Goal: Task Accomplishment & Management: Manage account settings

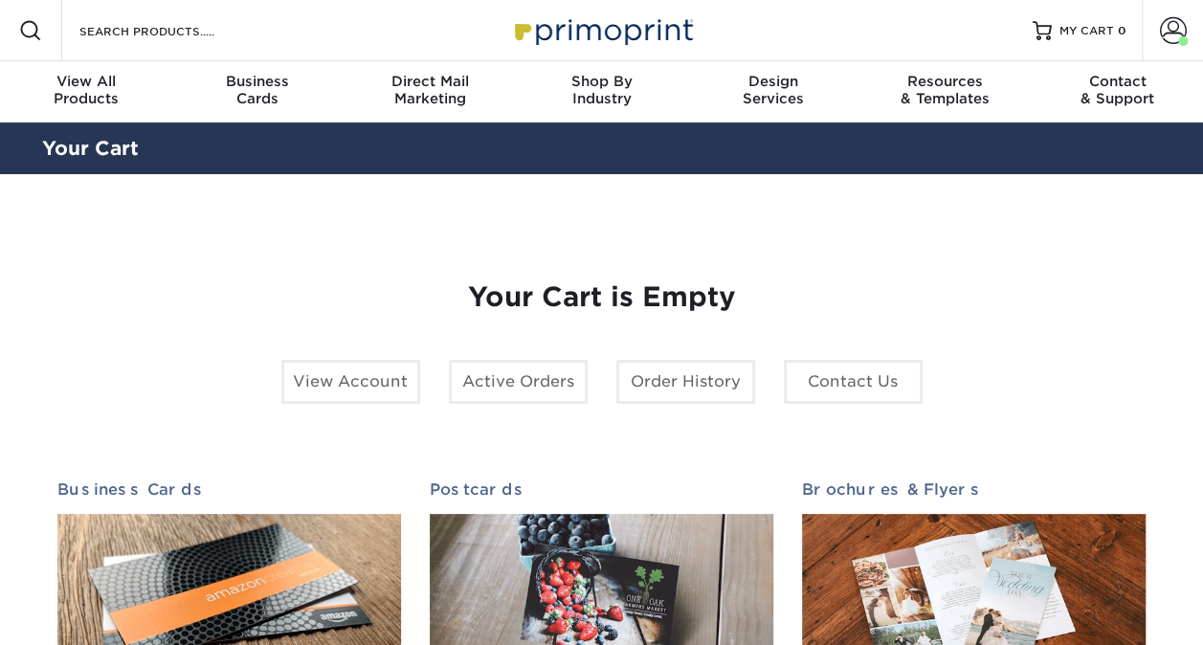
click at [1200, 324] on section "YOUR CART Empty Cart Your Cart is Empty View Account Active Orders Order Histor…" at bounding box center [601, 605] width 1203 height 863
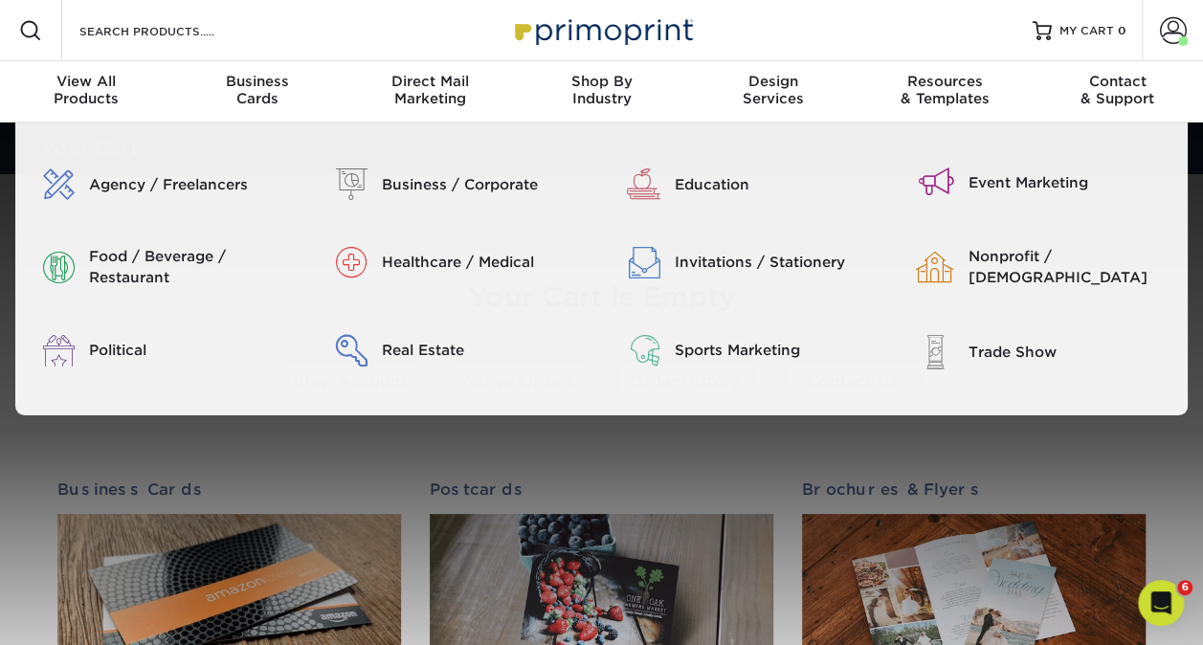
click at [625, 40] on img at bounding box center [601, 30] width 191 height 41
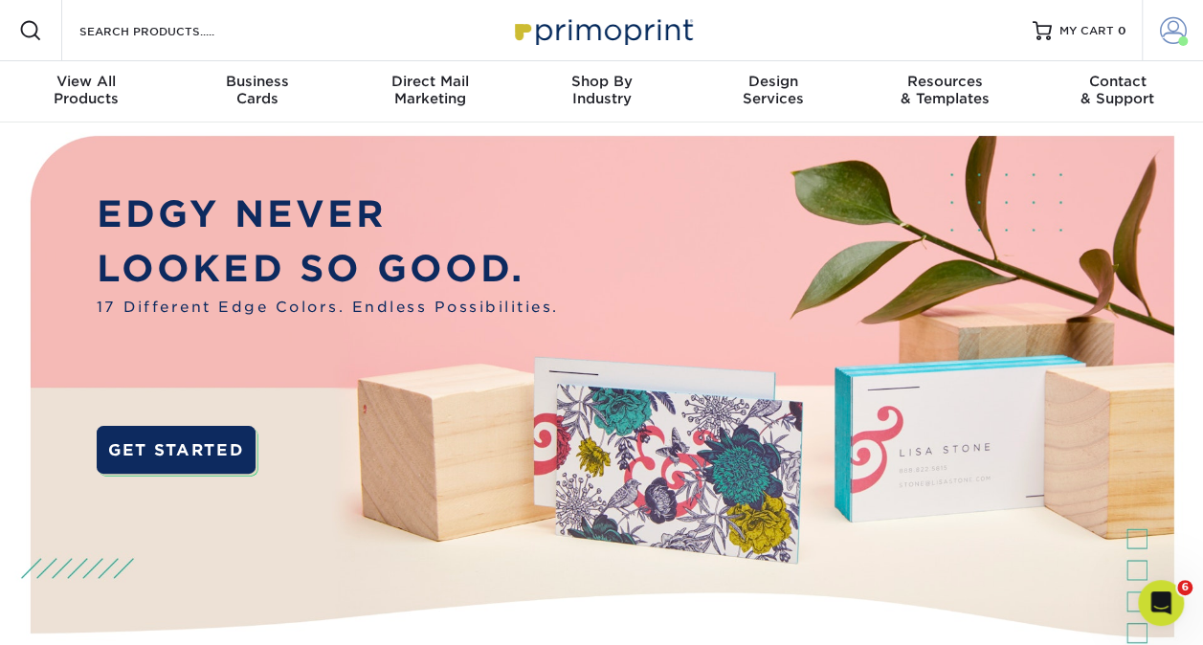
click at [1174, 25] on span at bounding box center [1173, 30] width 27 height 27
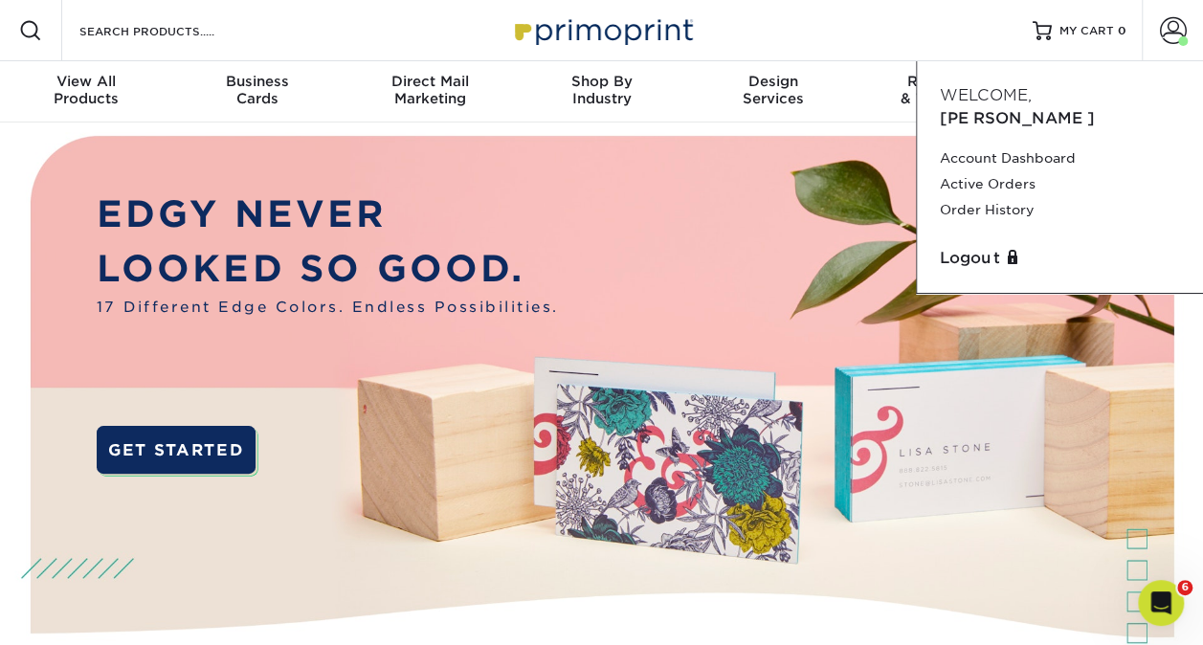
click at [1028, 91] on span "Welcome," at bounding box center [986, 95] width 92 height 18
click at [1011, 145] on link "Account Dashboard" at bounding box center [1060, 158] width 240 height 26
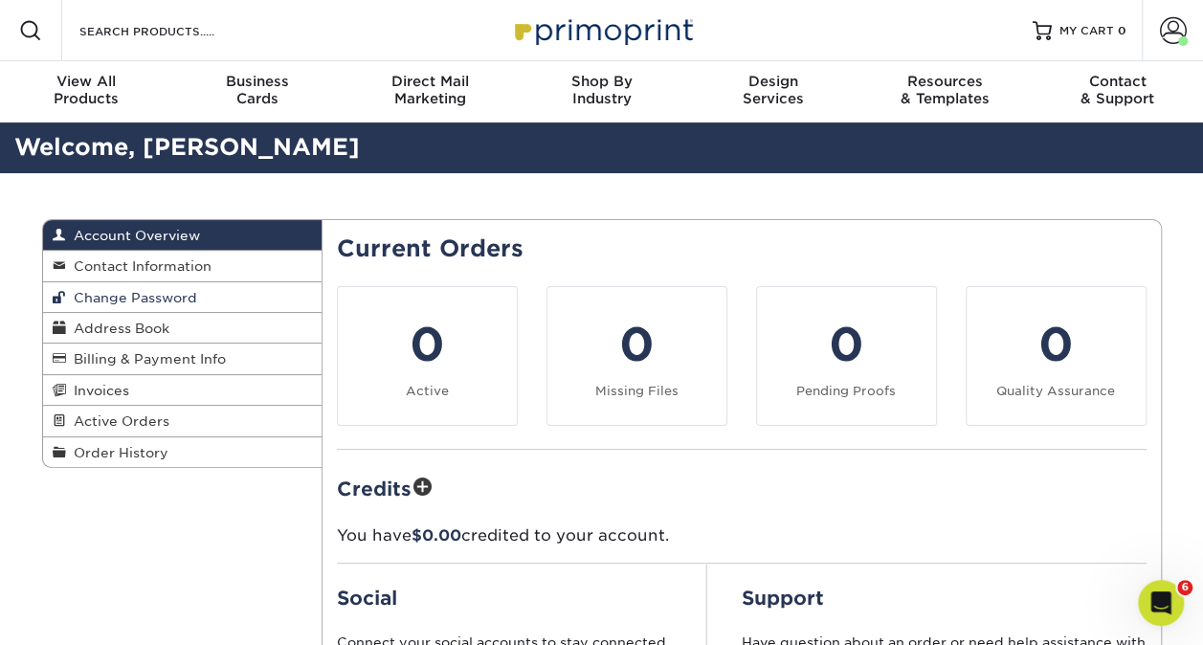
click at [135, 295] on span "Change Password" at bounding box center [131, 297] width 131 height 15
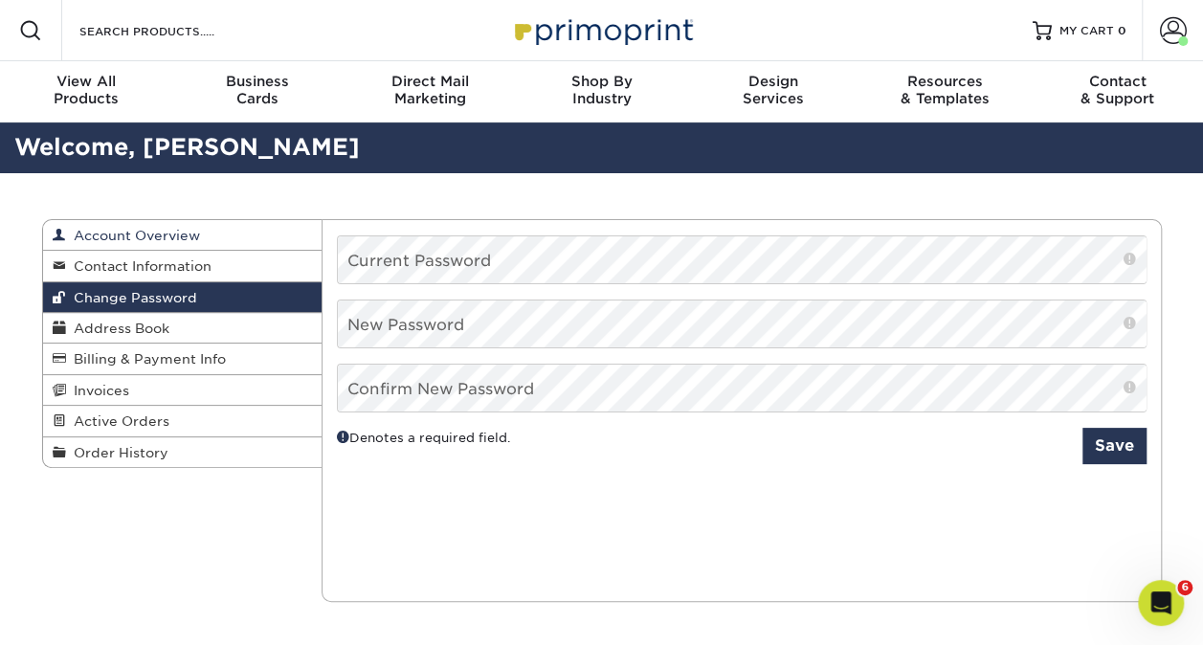
click at [133, 231] on span "Account Overview" at bounding box center [133, 235] width 134 height 15
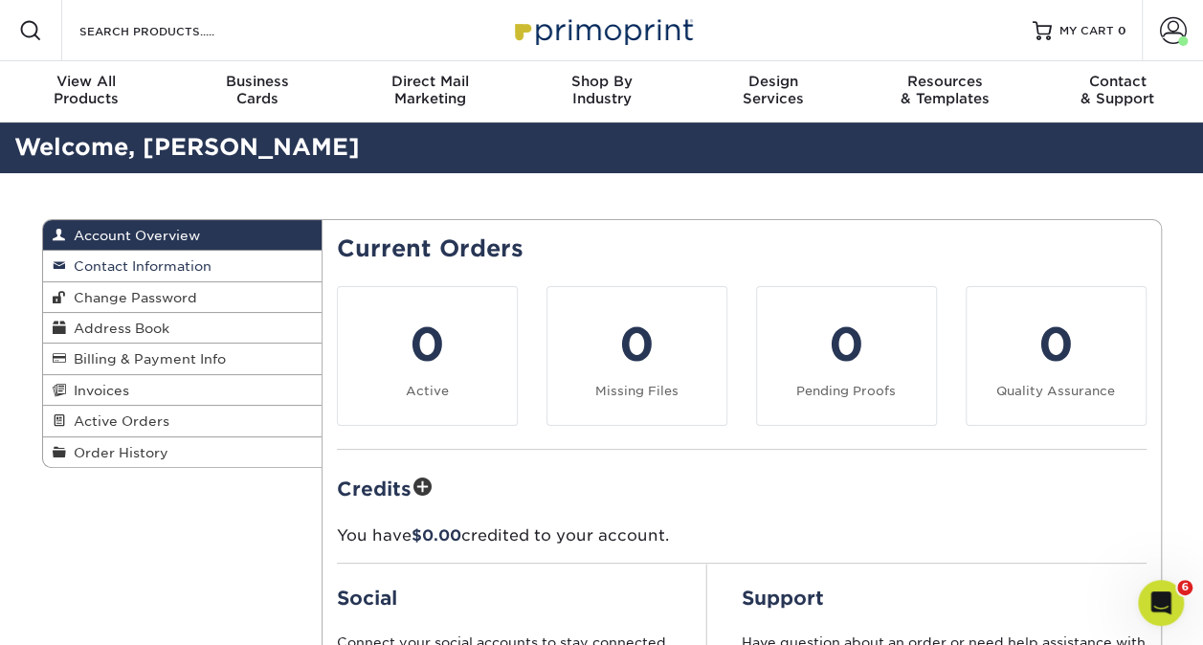
click at [188, 266] on span "Contact Information" at bounding box center [138, 265] width 145 height 15
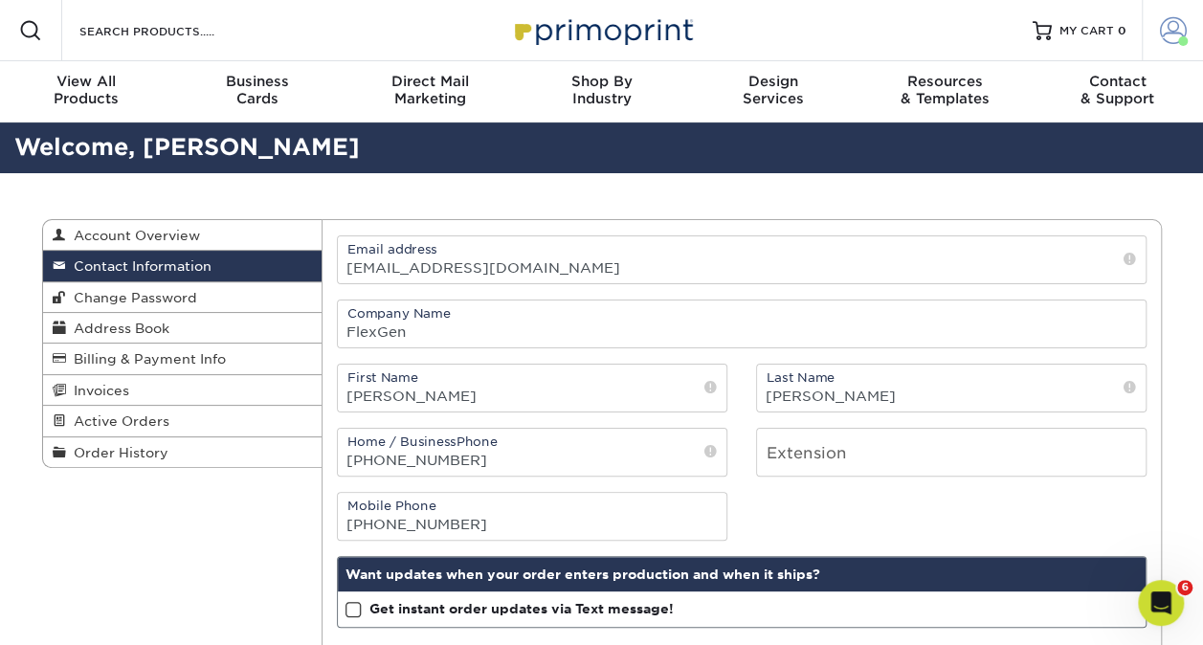
click at [1176, 40] on span at bounding box center [1173, 30] width 27 height 27
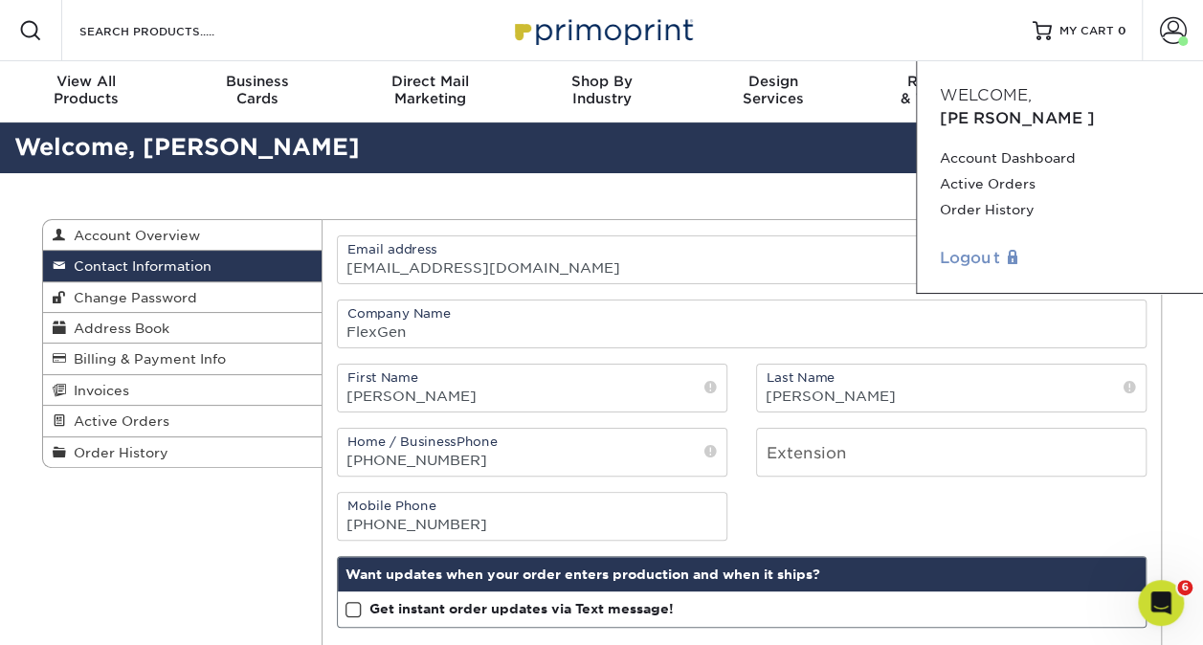
click at [1015, 247] on link "Logout" at bounding box center [1060, 258] width 240 height 23
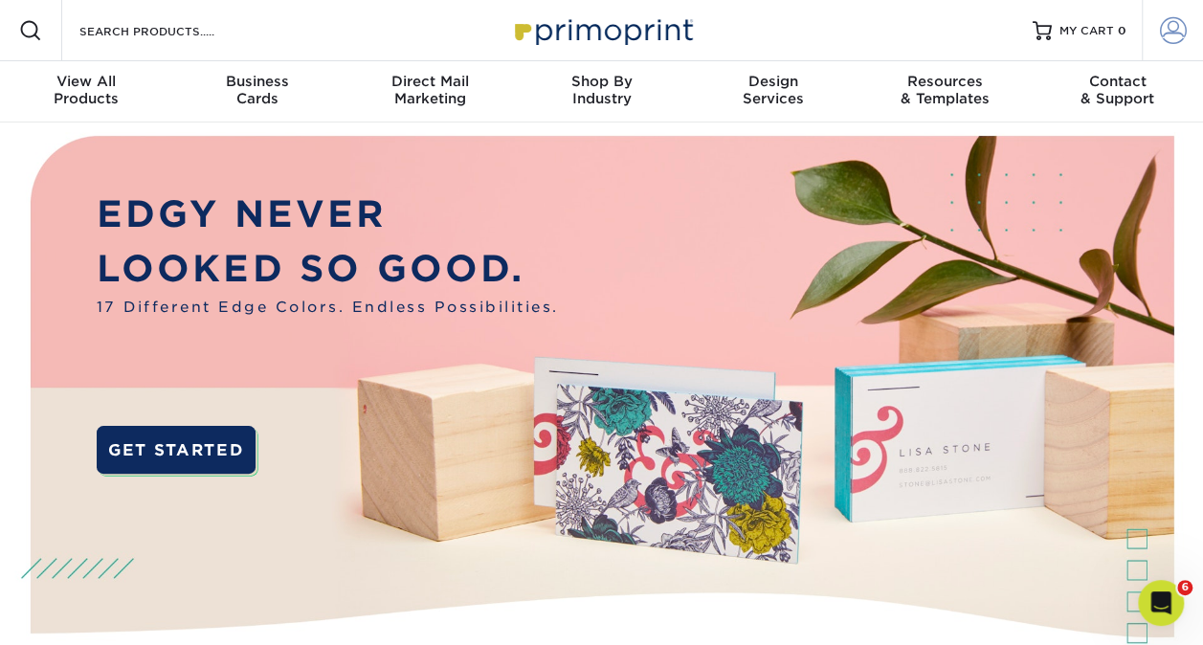
click at [1160, 44] on link "Account" at bounding box center [1172, 30] width 61 height 61
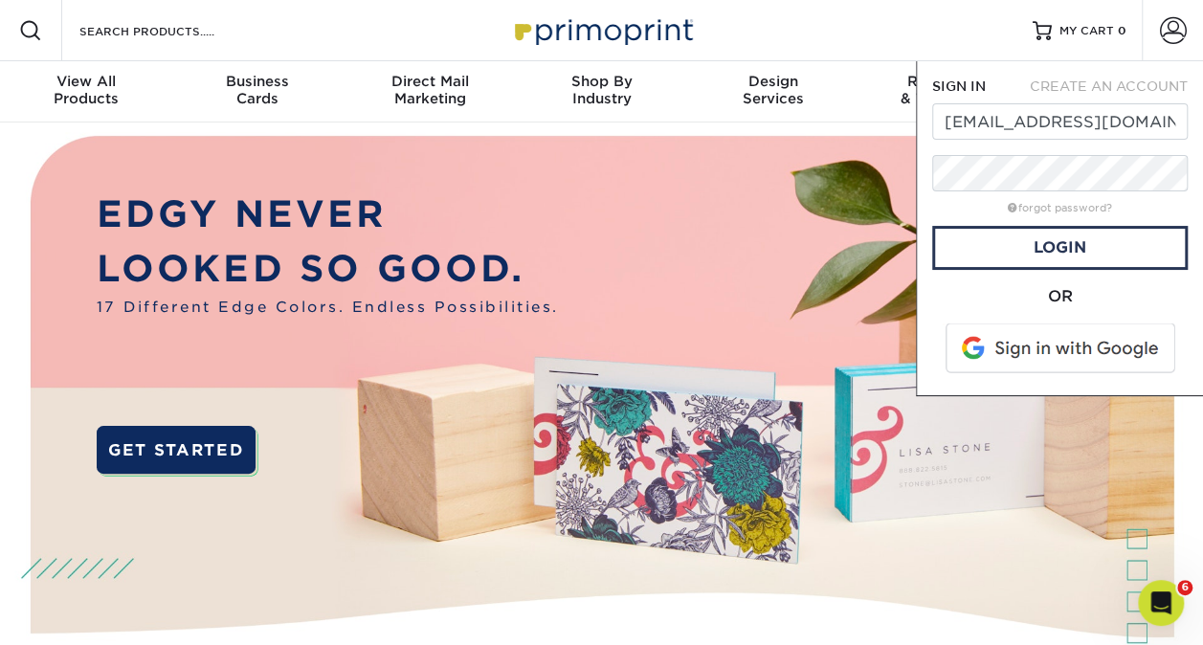
click at [752, 308] on img at bounding box center [601, 420] width 1191 height 595
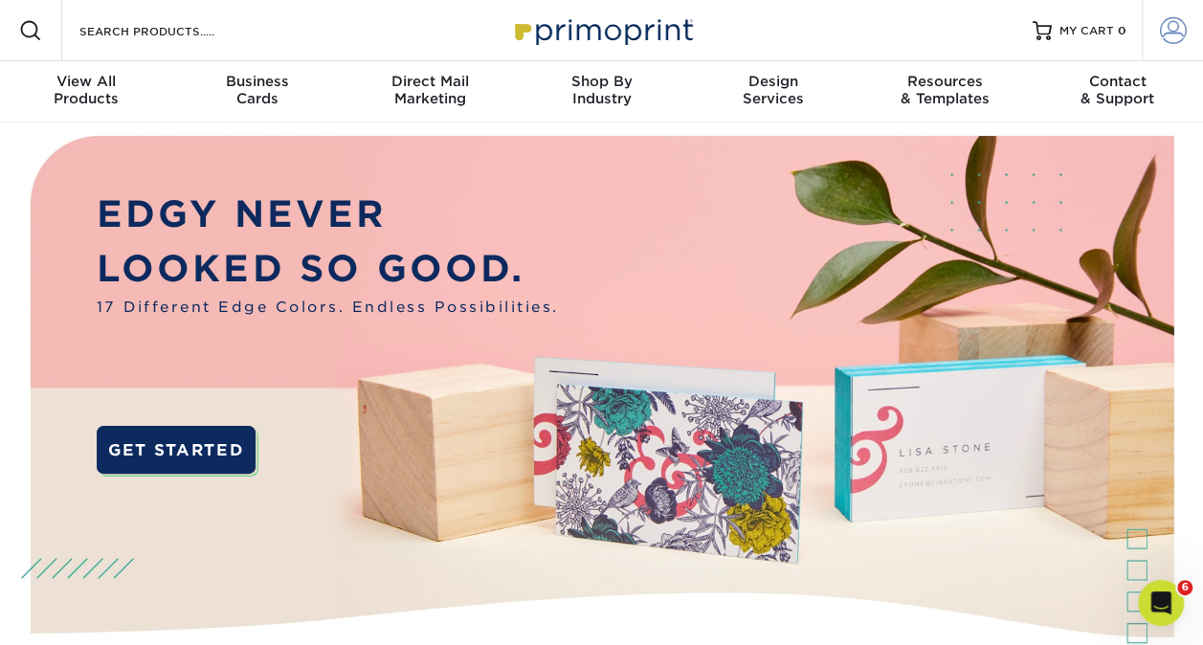
click at [1170, 17] on span at bounding box center [1173, 30] width 27 height 27
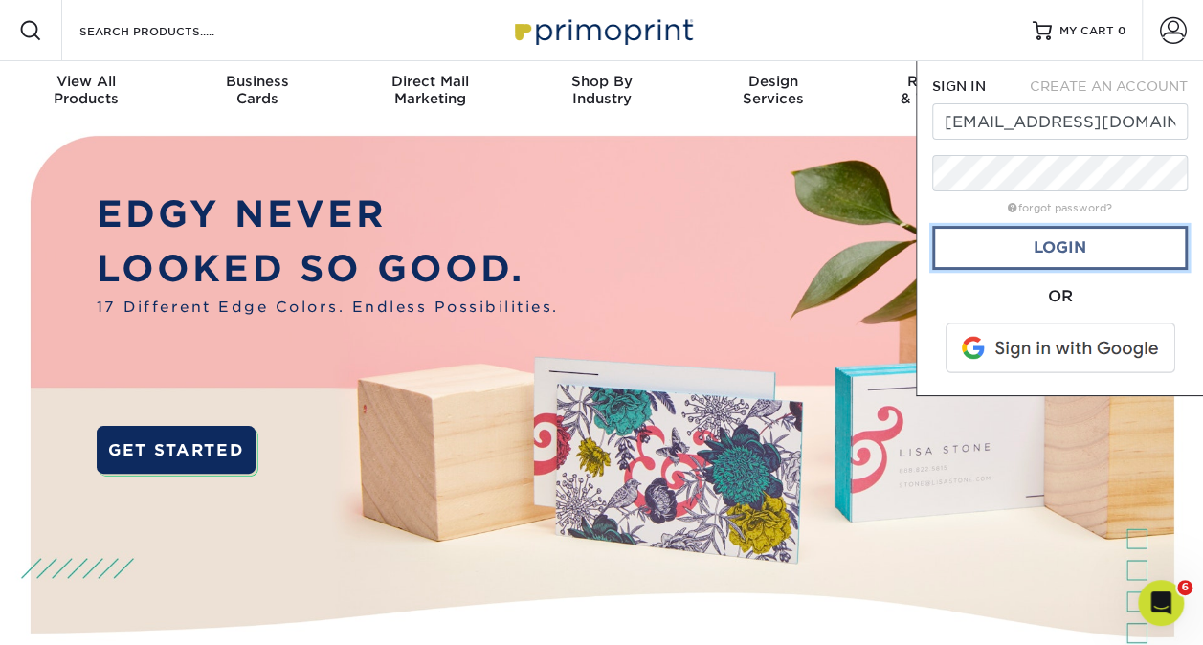
click at [1062, 262] on link "Login" at bounding box center [1060, 248] width 256 height 44
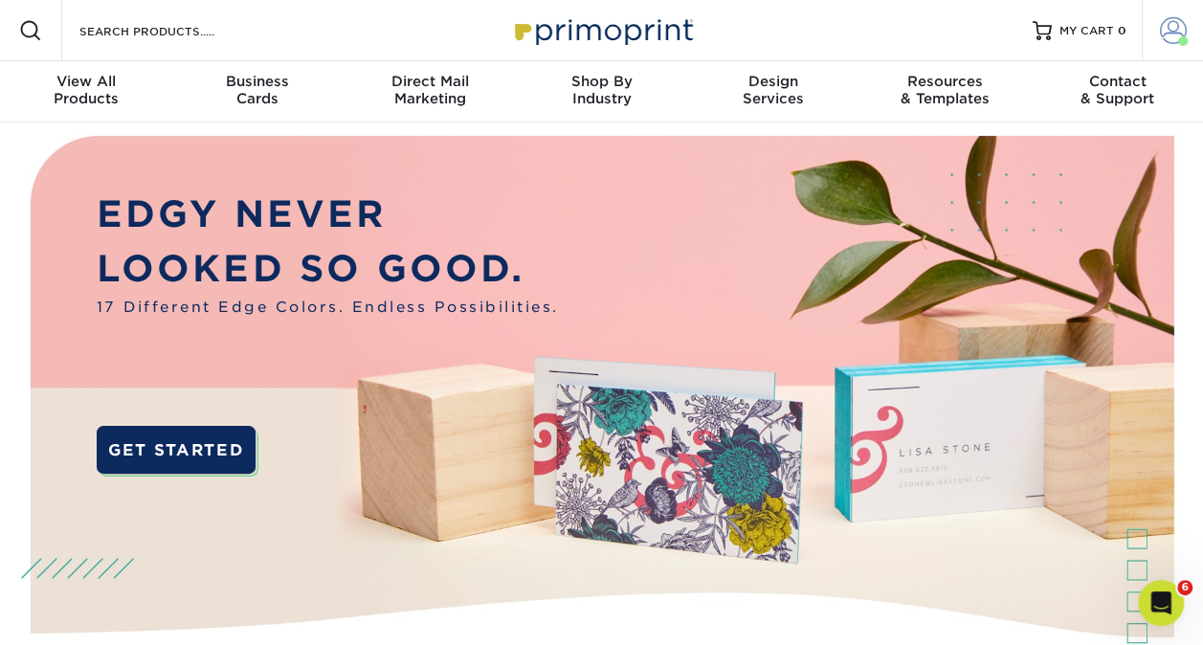
click at [1179, 21] on span at bounding box center [1173, 30] width 27 height 27
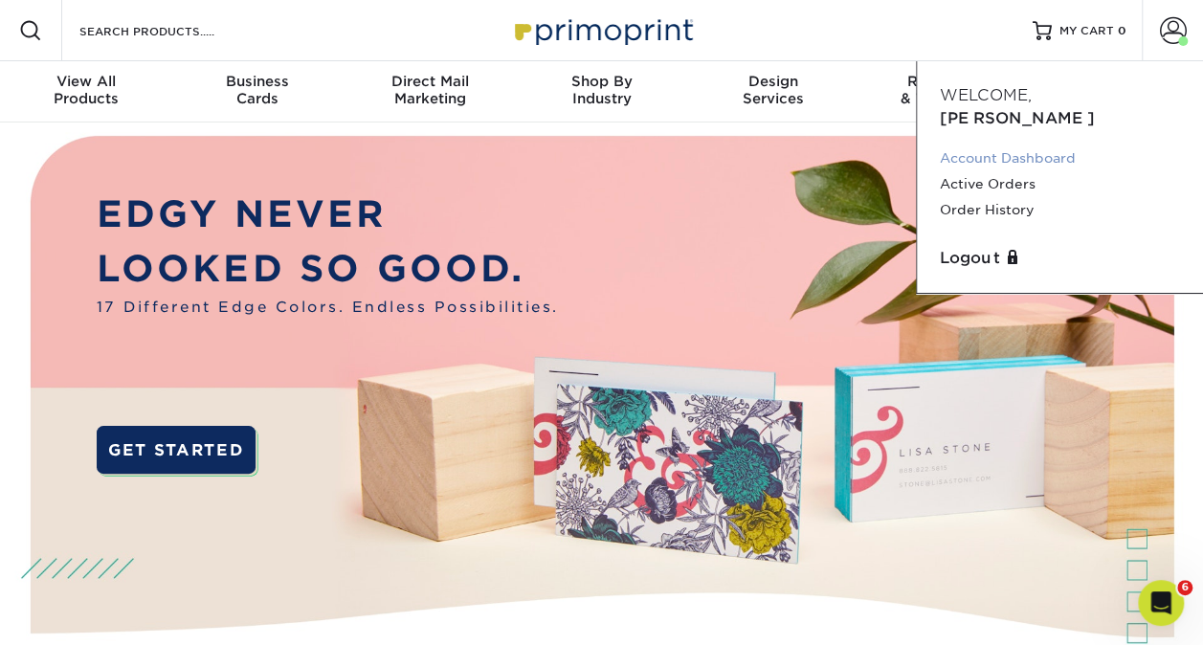
click at [997, 145] on link "Account Dashboard" at bounding box center [1060, 158] width 240 height 26
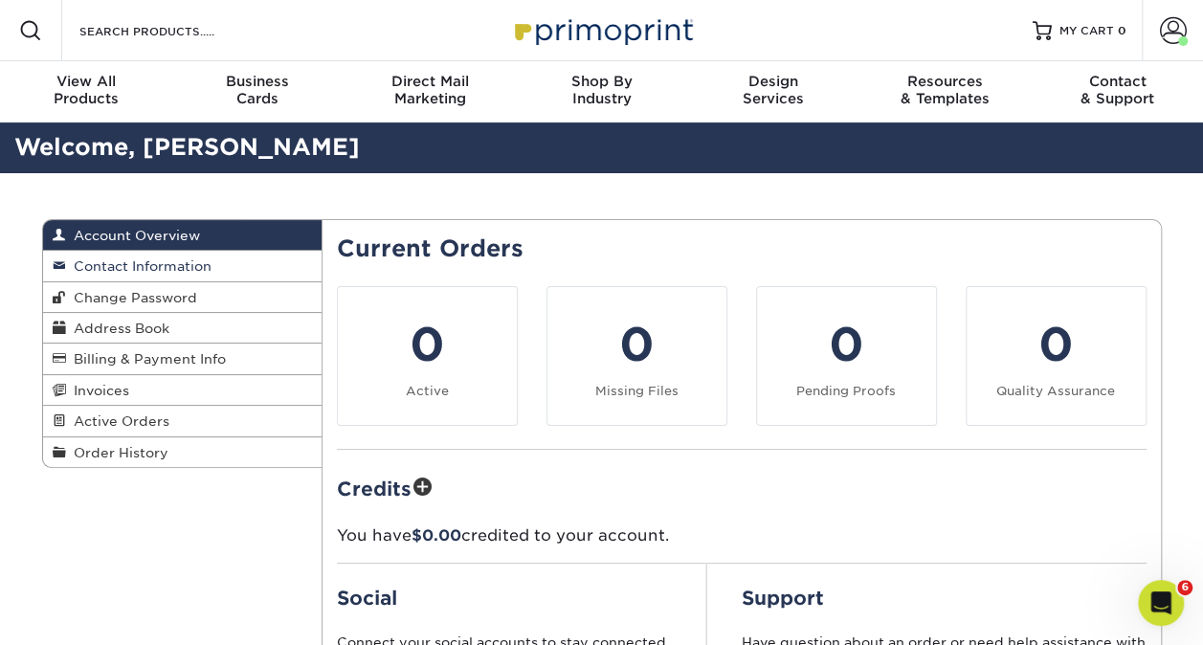
click at [141, 278] on link "Contact Information" at bounding box center [183, 266] width 280 height 31
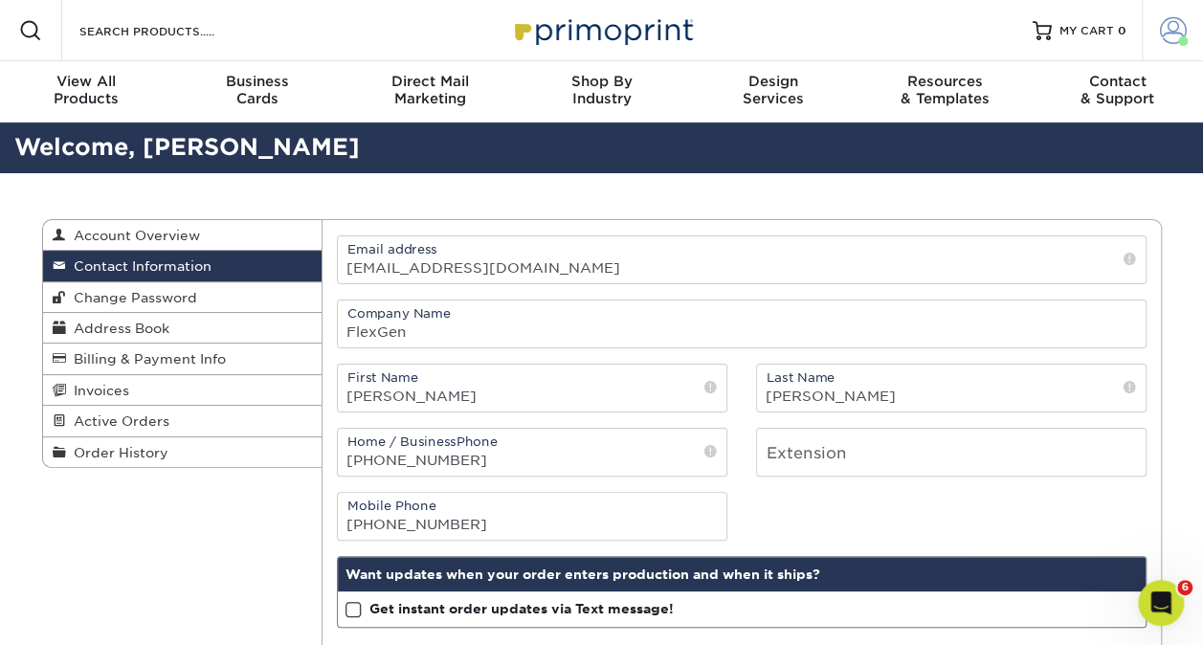
click at [1164, 29] on span at bounding box center [1173, 30] width 27 height 27
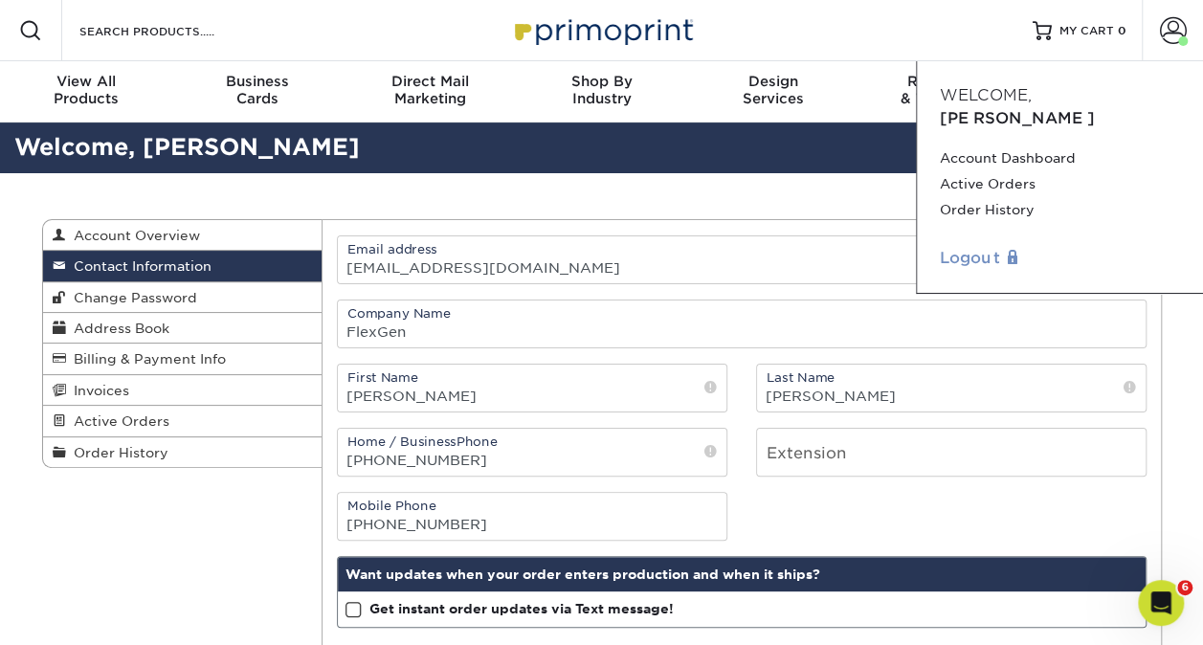
click at [985, 247] on link "Logout" at bounding box center [1060, 258] width 240 height 23
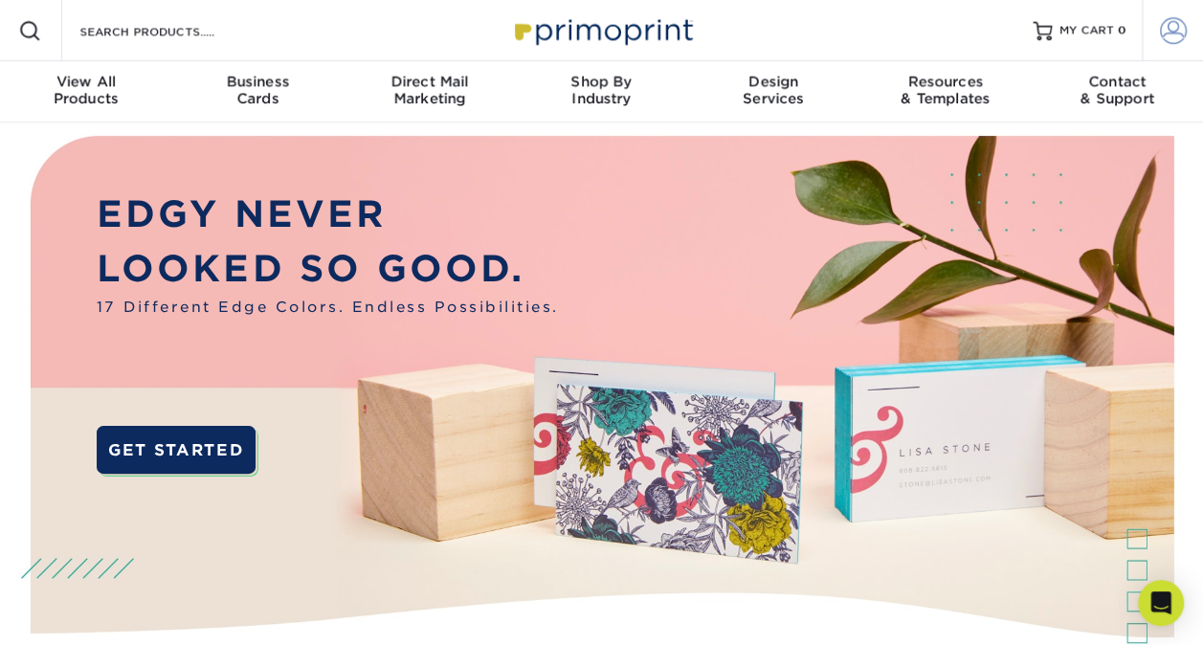
click at [1172, 27] on span at bounding box center [1173, 30] width 27 height 27
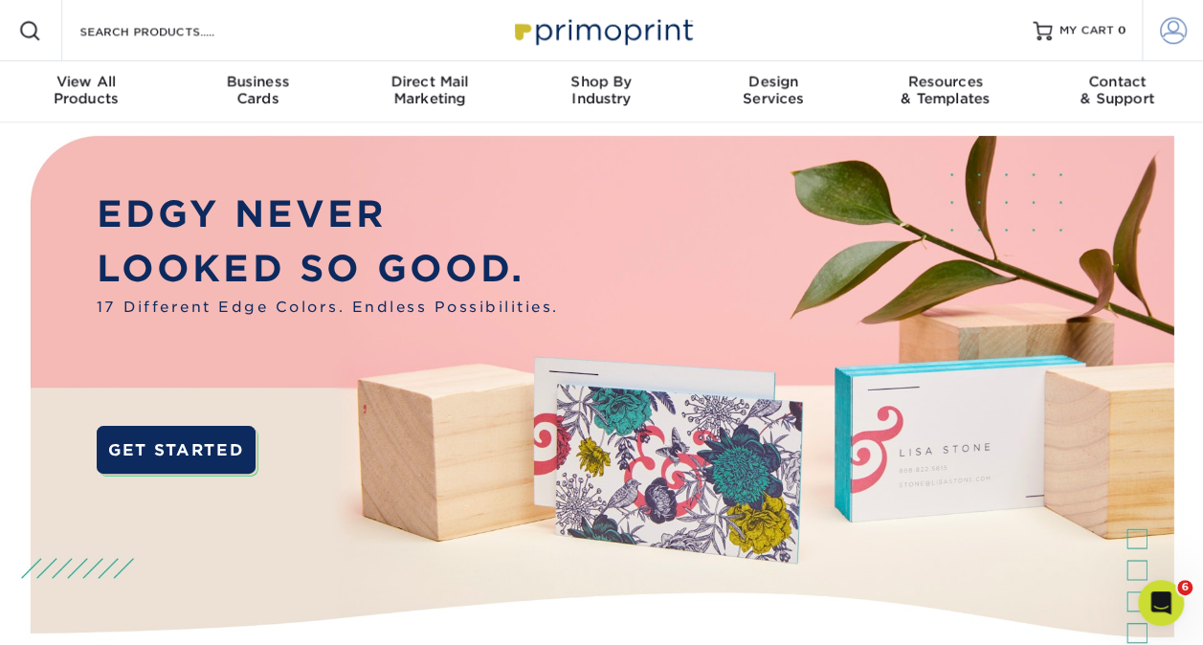
click at [1164, 20] on span at bounding box center [1173, 30] width 27 height 27
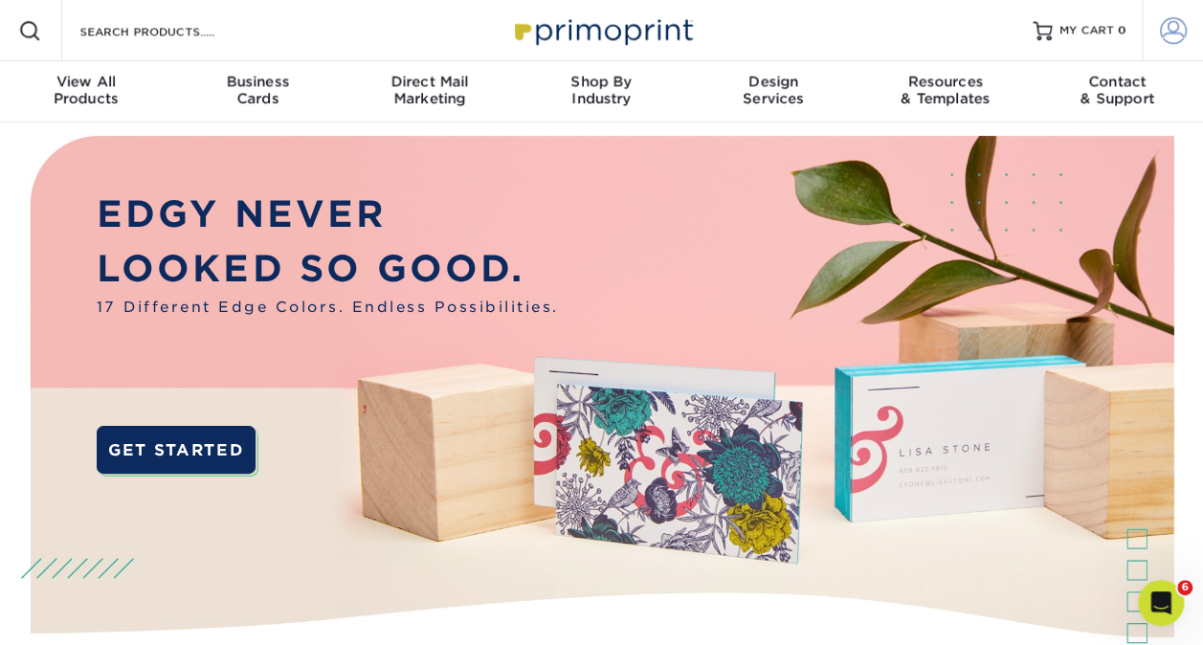
click at [1188, 39] on link "Account" at bounding box center [1172, 30] width 61 height 61
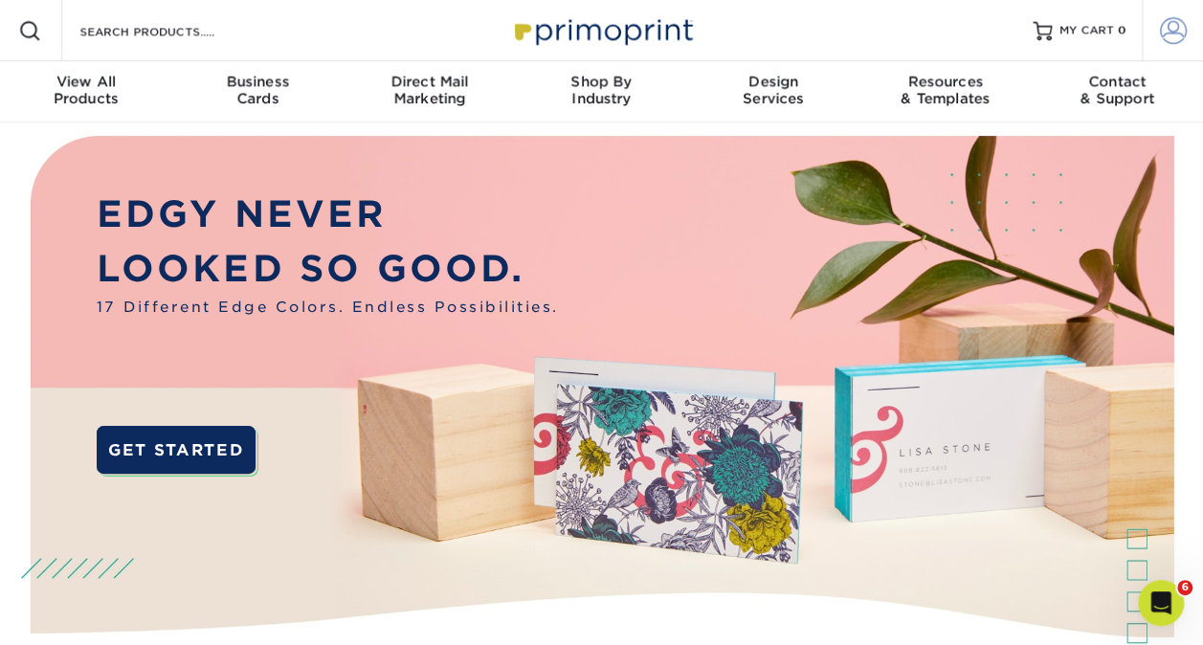
click at [1185, 14] on link "Account" at bounding box center [1172, 30] width 61 height 61
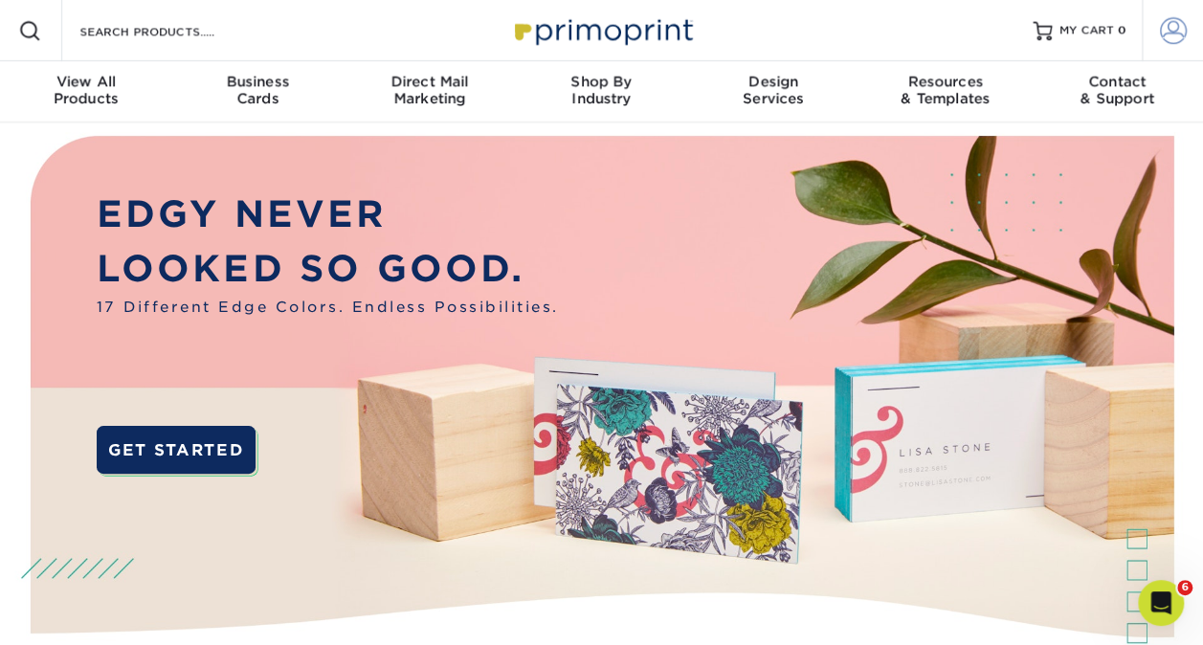
click at [1185, 46] on link "Account" at bounding box center [1172, 30] width 61 height 61
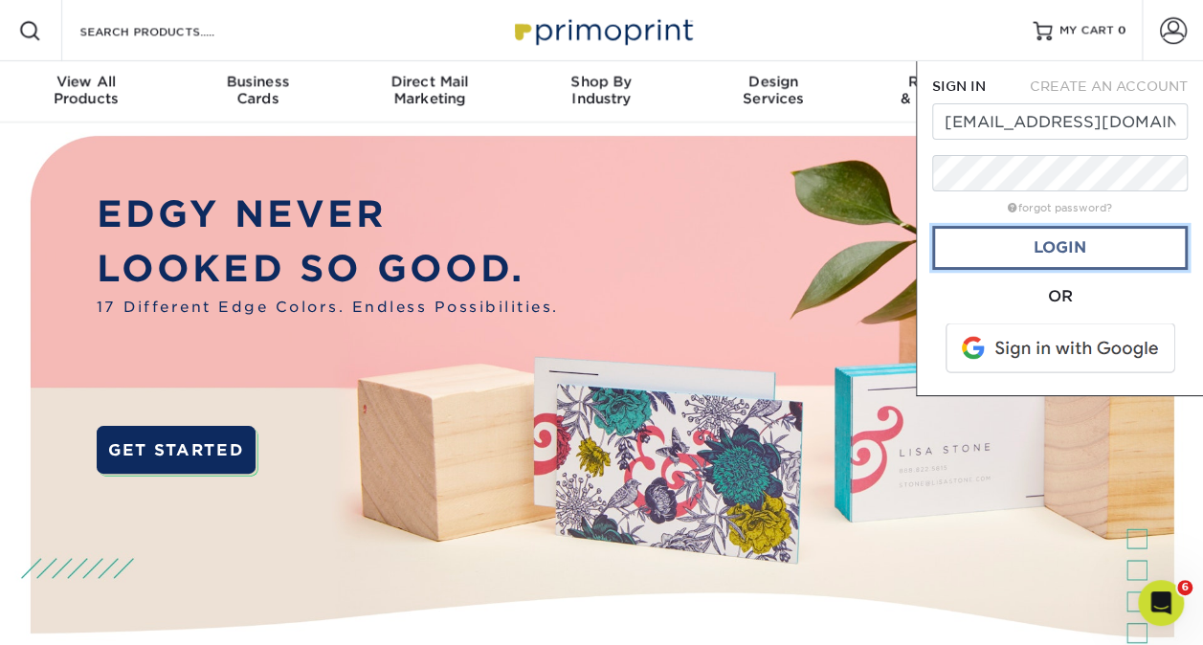
click at [1065, 245] on link "Login" at bounding box center [1060, 248] width 256 height 44
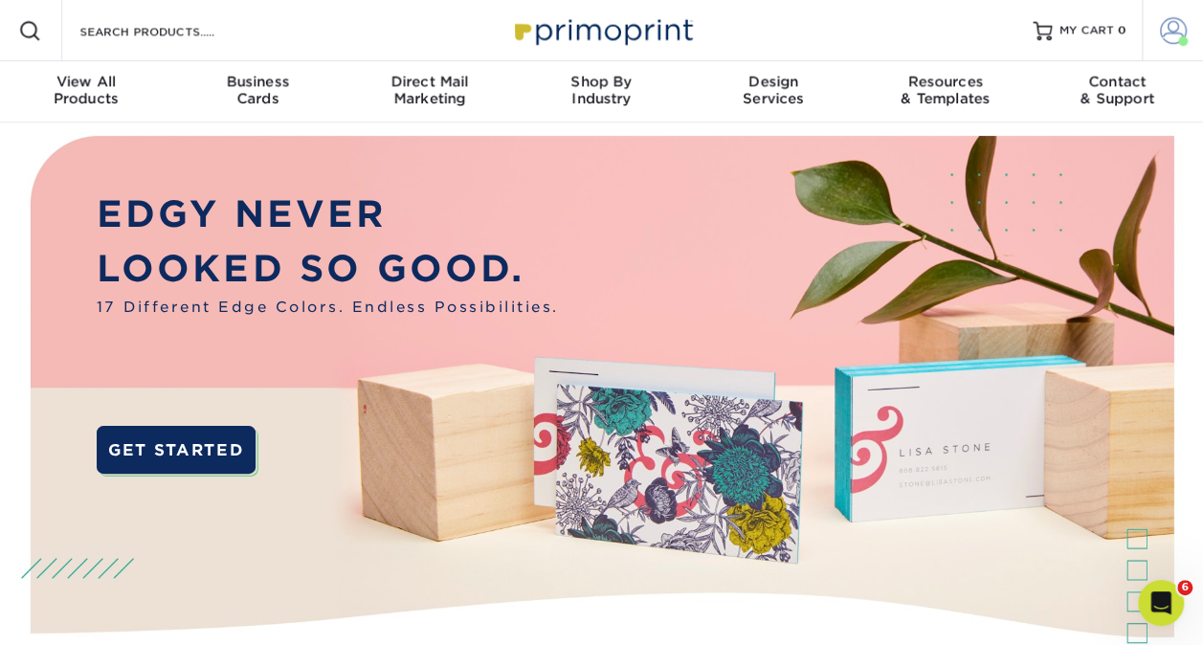
click at [1183, 21] on span at bounding box center [1173, 30] width 27 height 27
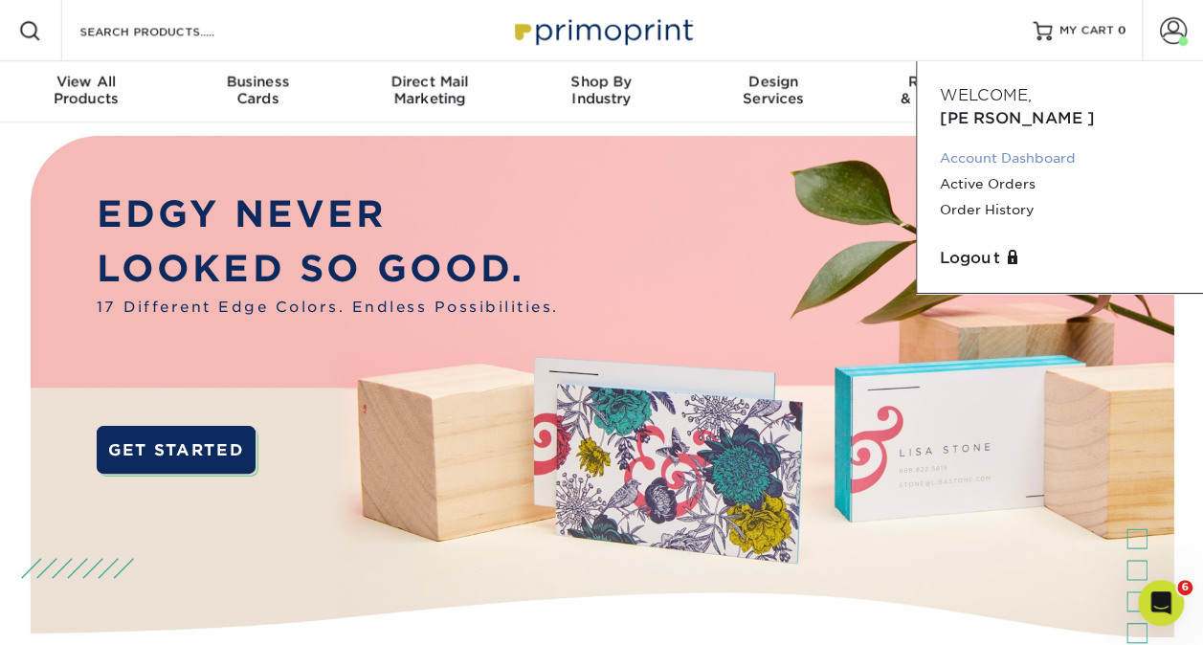
click at [1014, 145] on link "Account Dashboard" at bounding box center [1060, 158] width 240 height 26
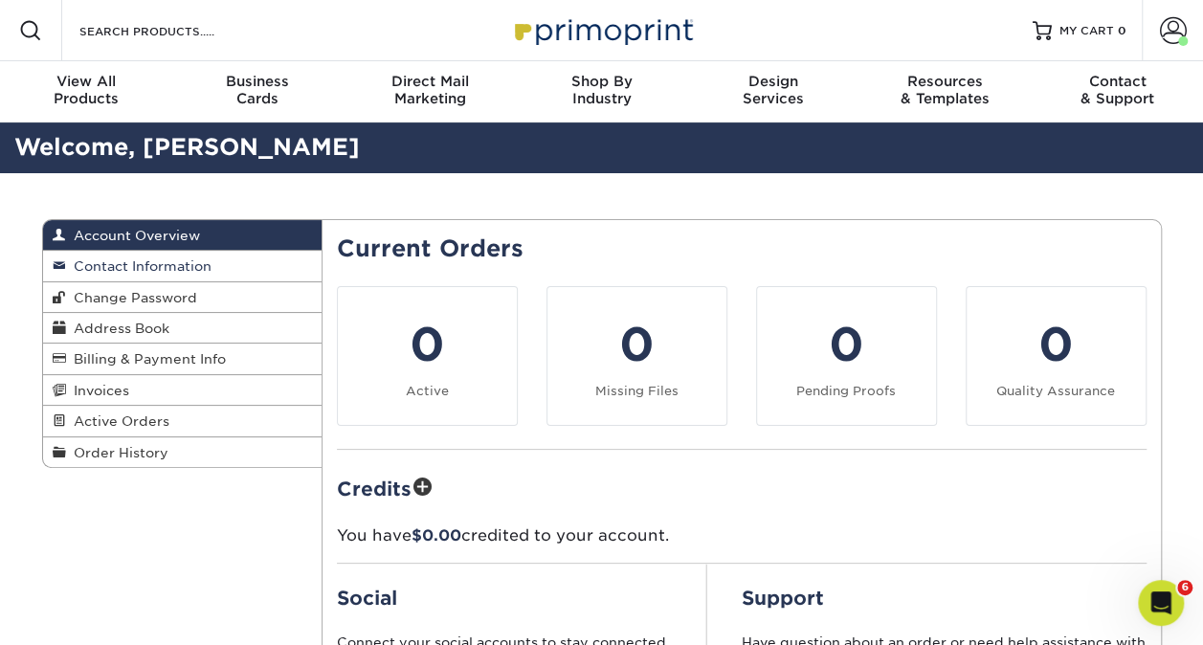
click at [188, 262] on span "Contact Information" at bounding box center [138, 265] width 145 height 15
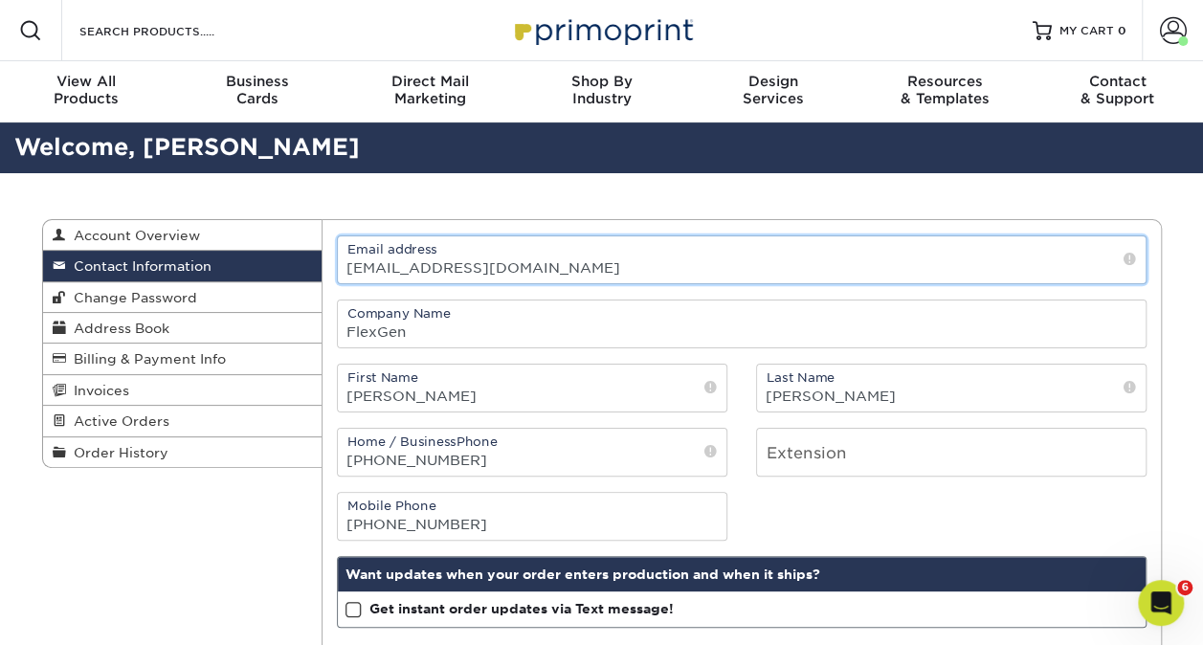
click at [495, 270] on input "[EMAIL_ADDRESS][DOMAIN_NAME]" at bounding box center [742, 259] width 808 height 47
drag, startPoint x: 548, startPoint y: 268, endPoint x: 200, endPoint y: 255, distance: 348.7
click at [200, 219] on div "Contact Information Account Overview Contact Information Change Password Addres…" at bounding box center [602, 219] width 1120 height 0
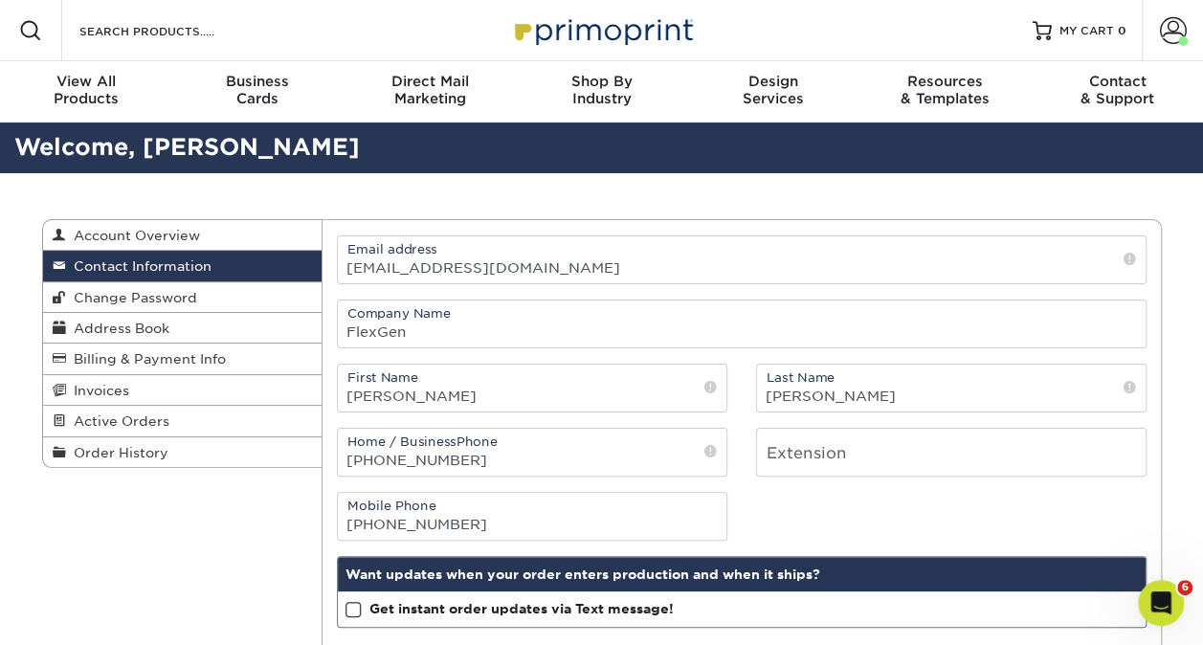
click at [640, 180] on div "Contact Information Account Overview Contact Information Change Password Addres…" at bounding box center [602, 485] width 1149 height 625
click at [1182, 31] on span at bounding box center [1173, 30] width 27 height 27
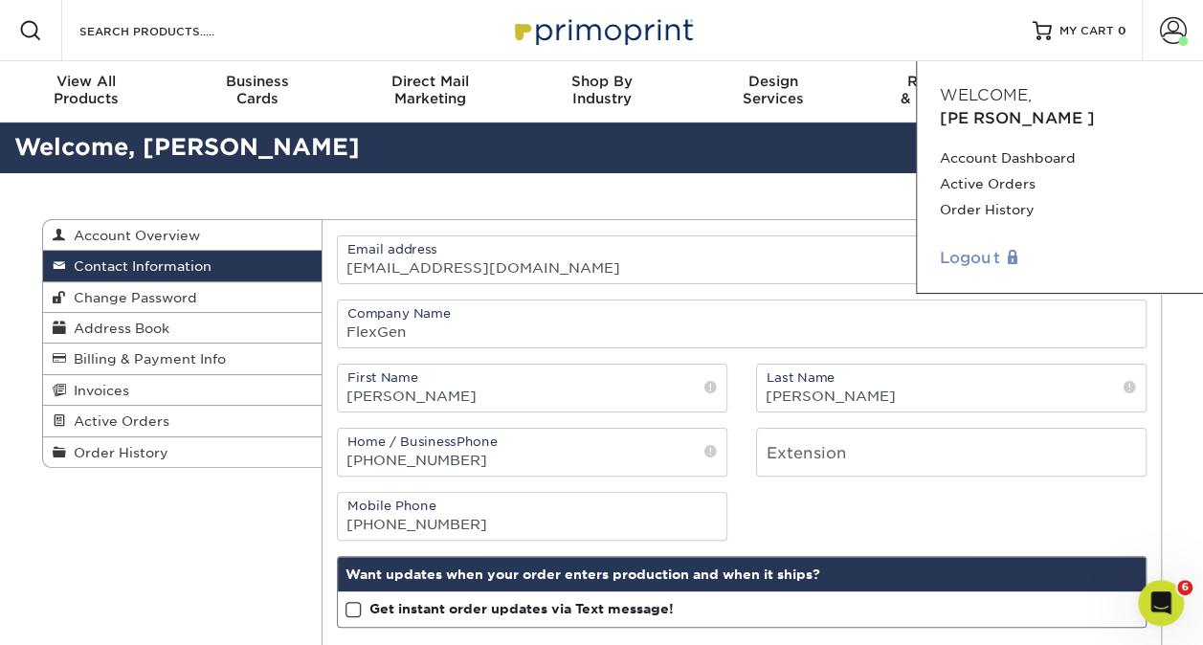
click at [991, 247] on link "Logout" at bounding box center [1060, 258] width 240 height 23
